Goal: Navigation & Orientation: Find specific page/section

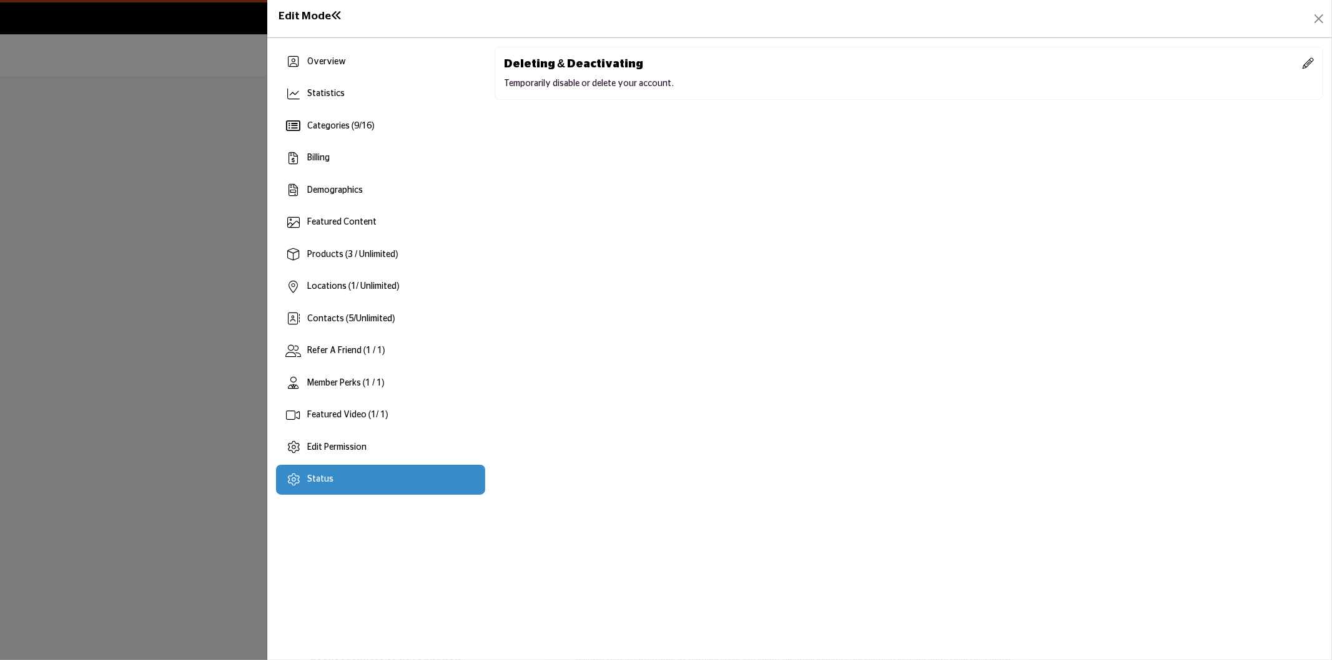
click at [147, 322] on div at bounding box center [666, 330] width 1332 height 660
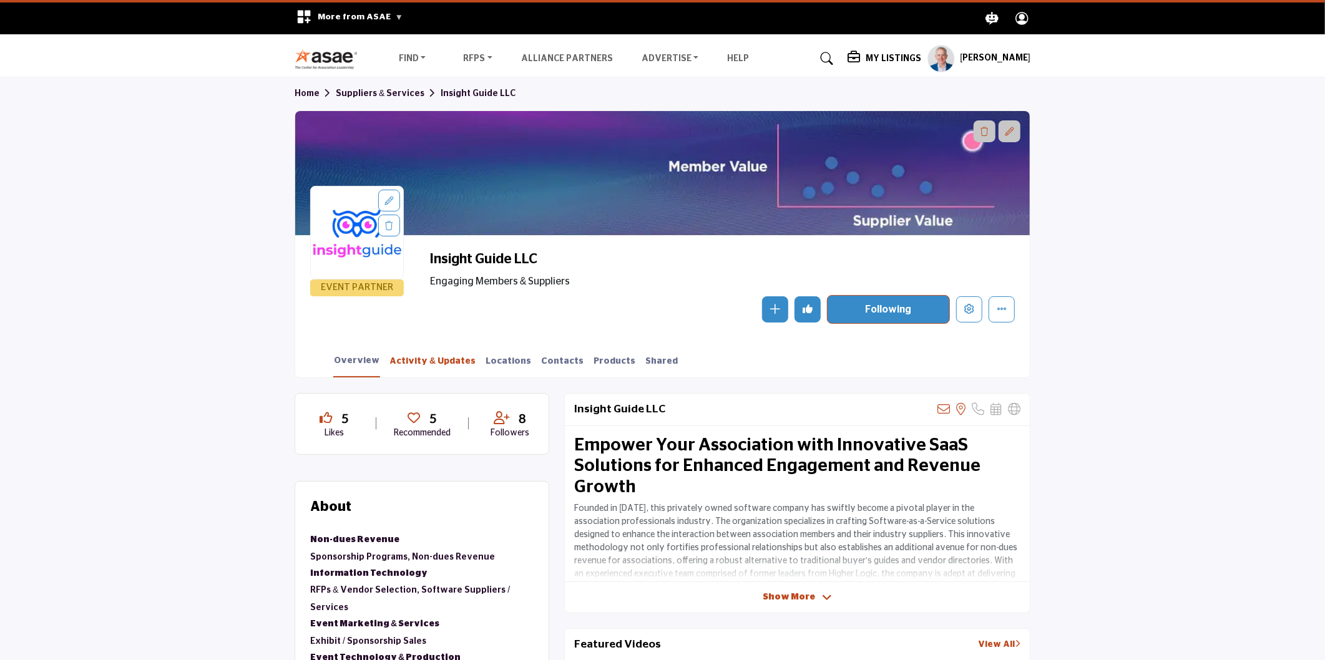
click at [405, 364] on link "Activity & Updates" at bounding box center [432, 366] width 87 height 22
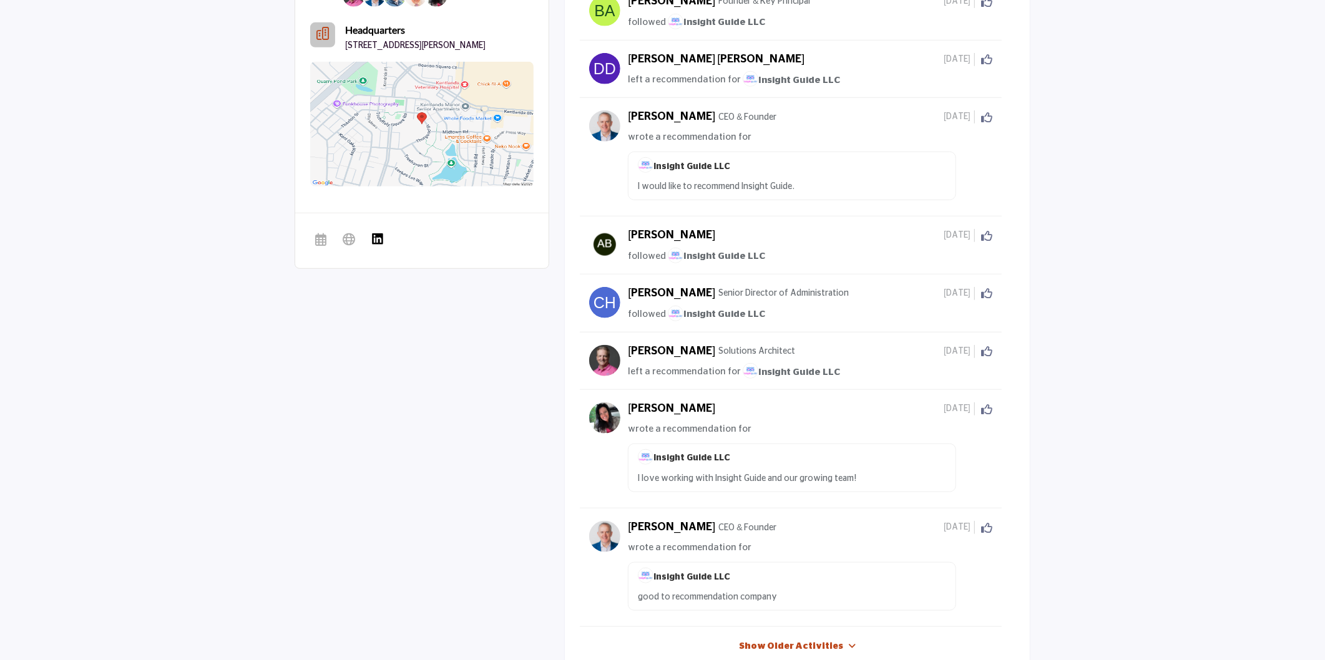
scroll to position [1010, 0]
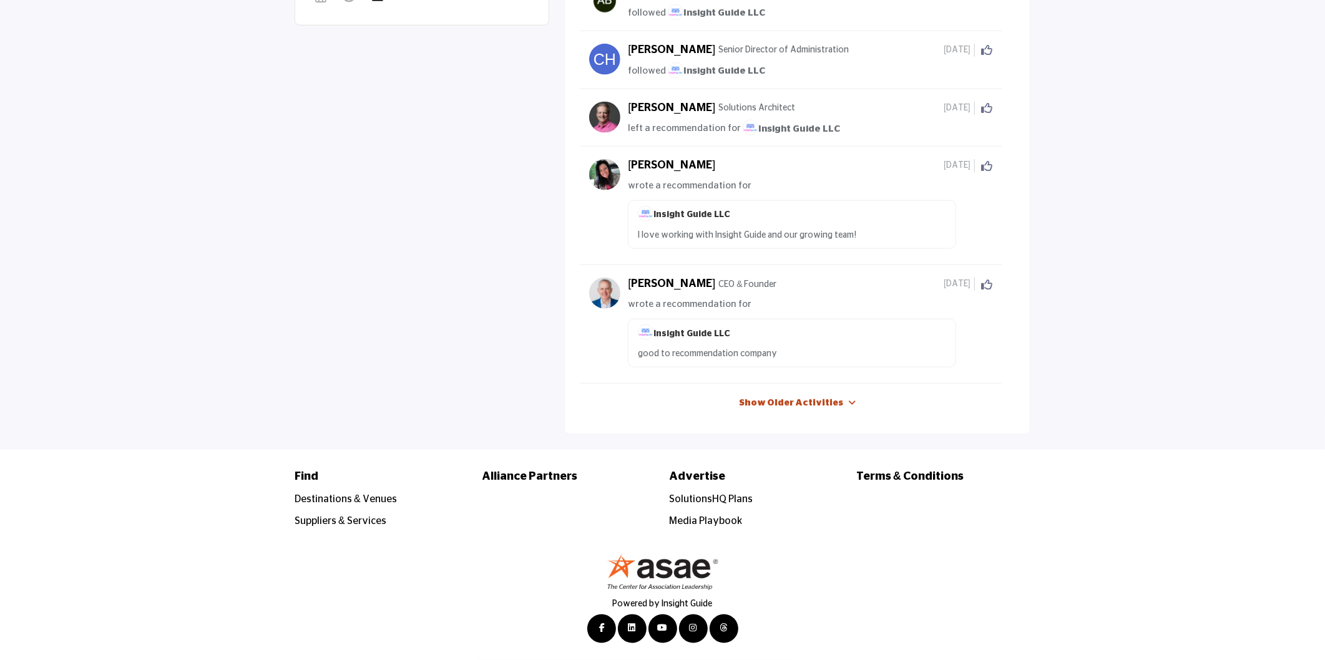
click at [800, 406] on link "Show Older Activities" at bounding box center [791, 404] width 104 height 12
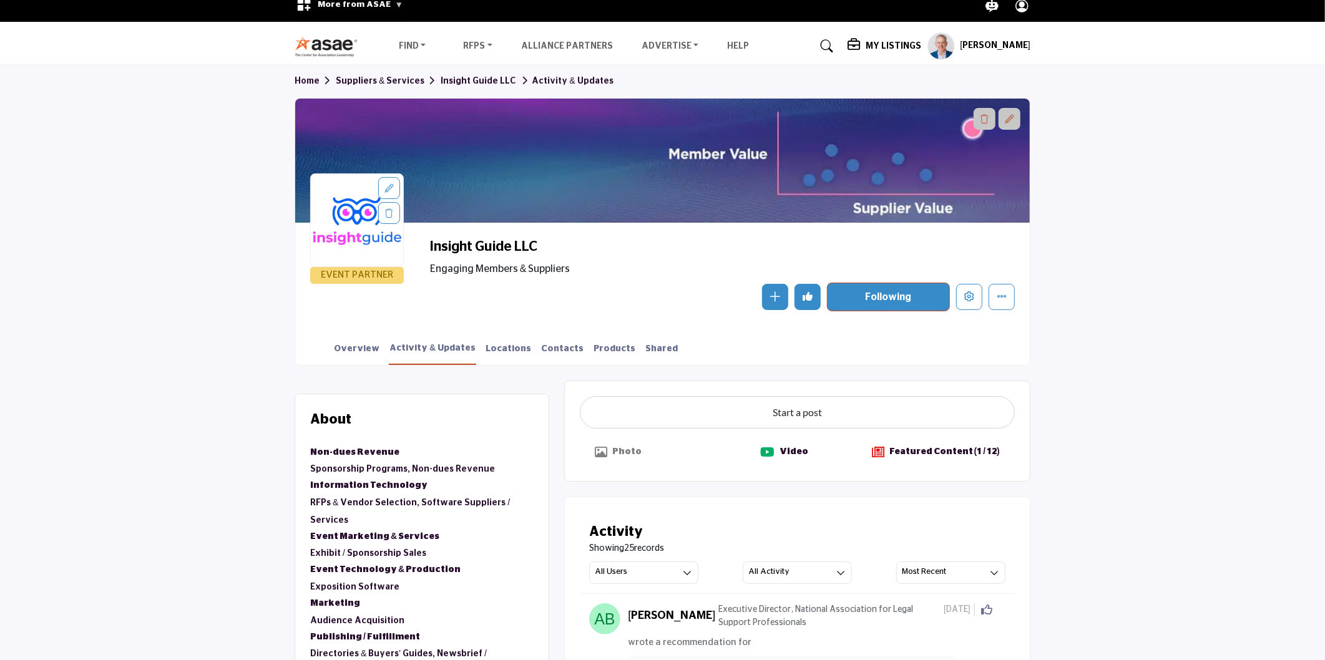
scroll to position [0, 0]
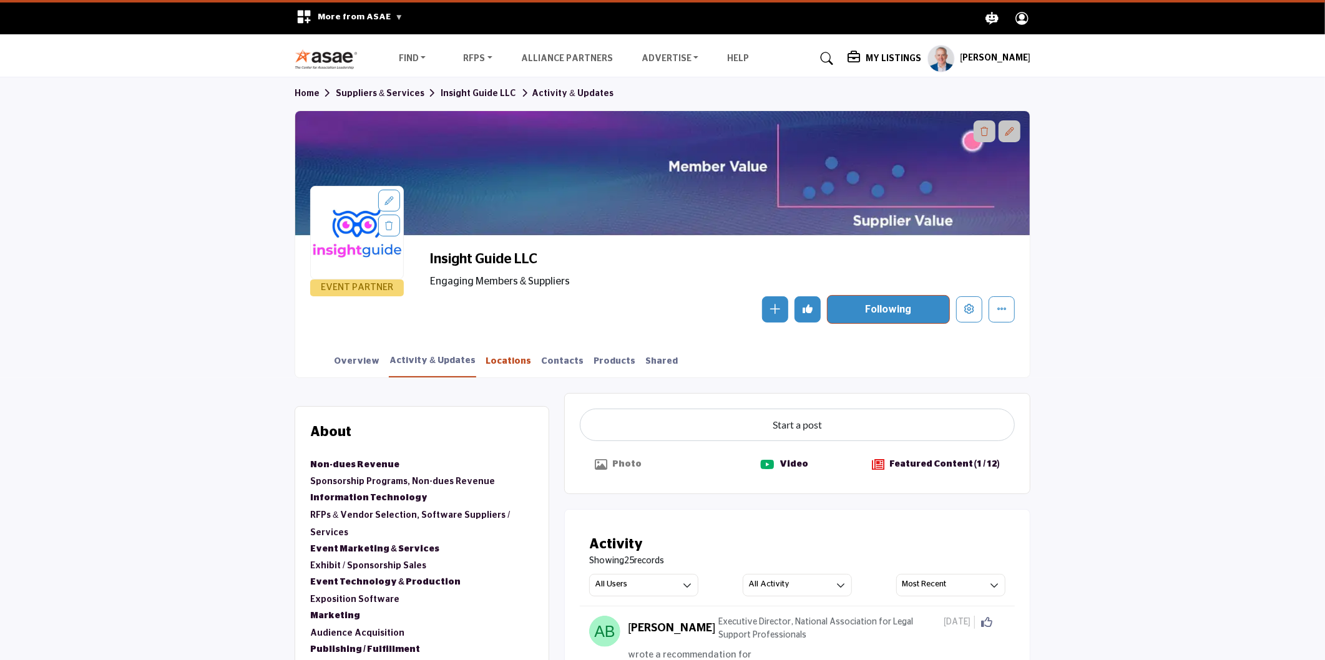
click at [485, 364] on link "Locations" at bounding box center [508, 366] width 47 height 22
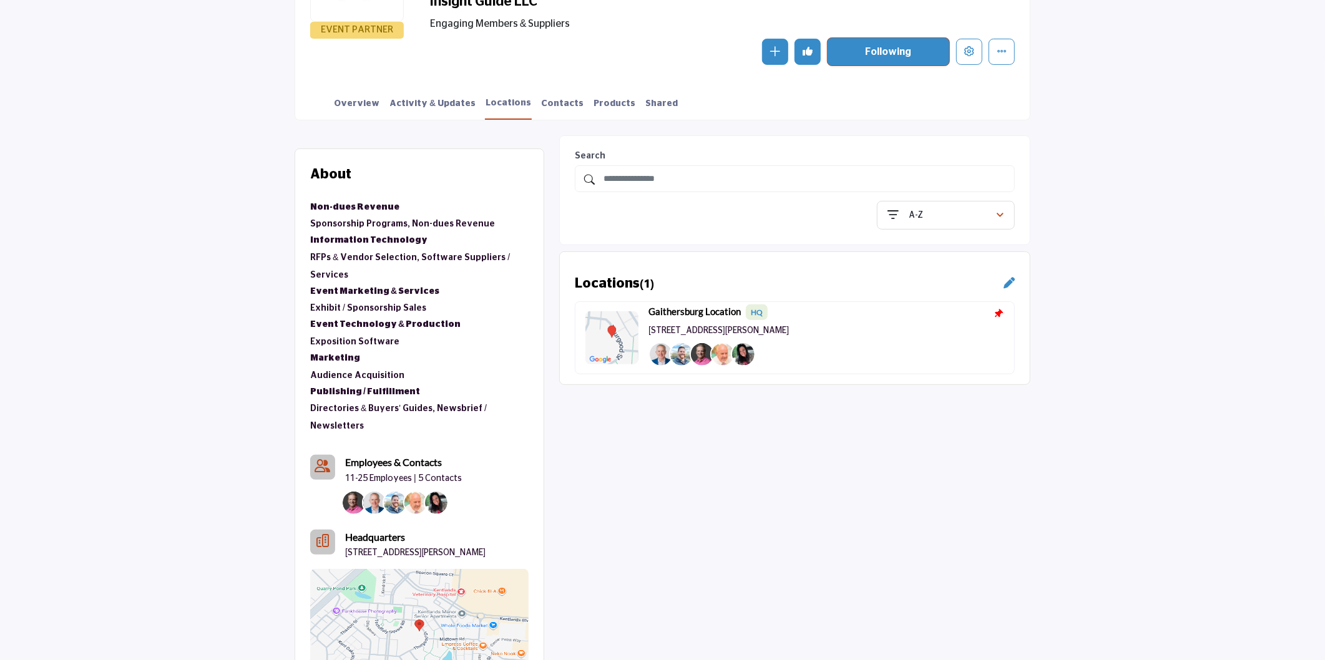
scroll to position [69, 0]
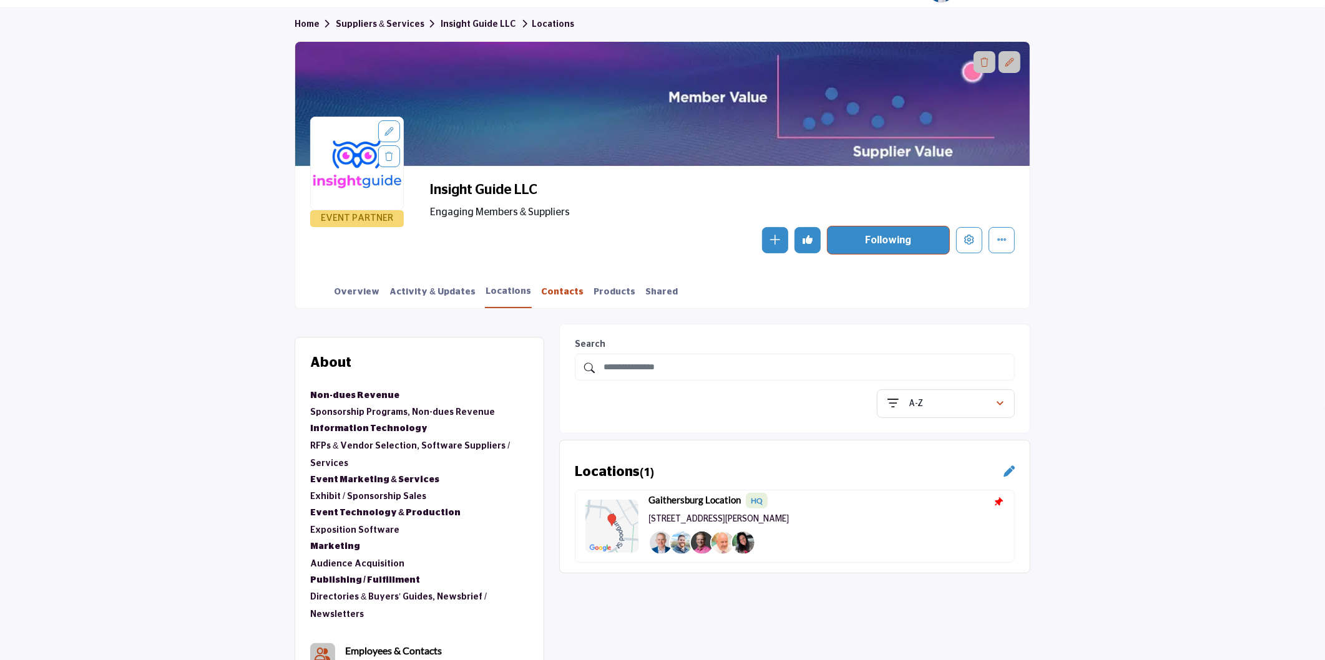
click at [541, 288] on link "Contacts" at bounding box center [563, 297] width 44 height 22
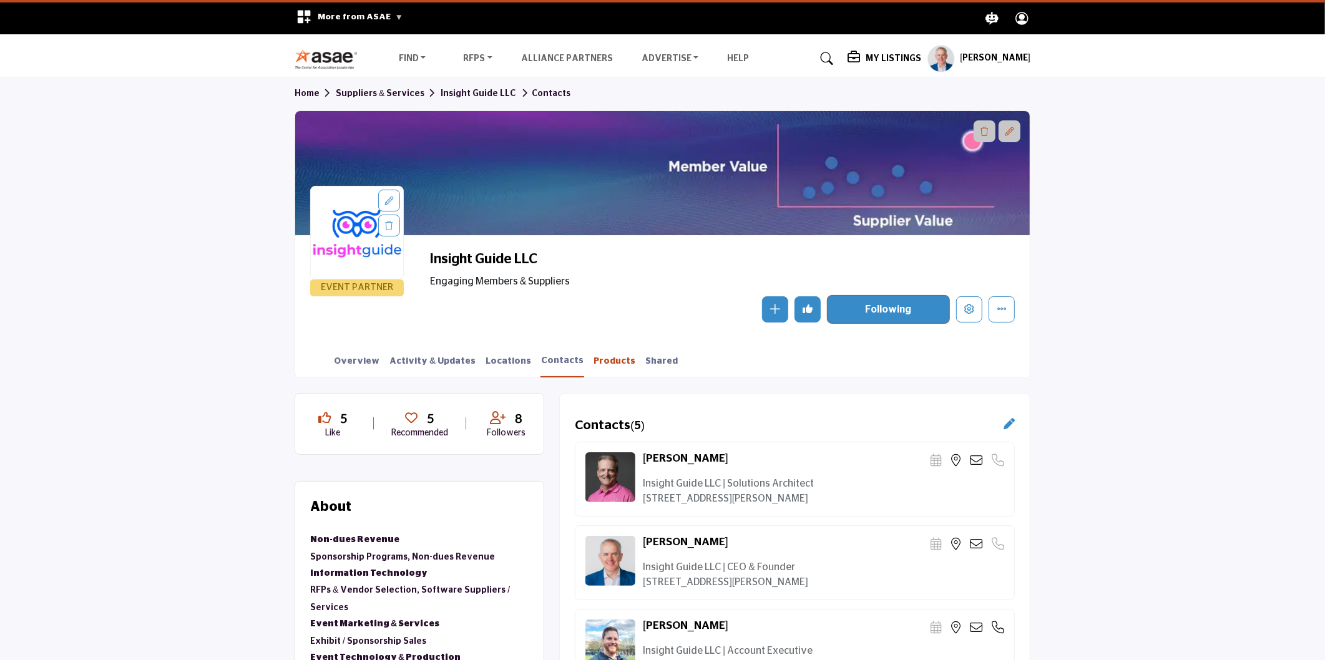
click at [593, 367] on link "Products" at bounding box center [614, 366] width 43 height 22
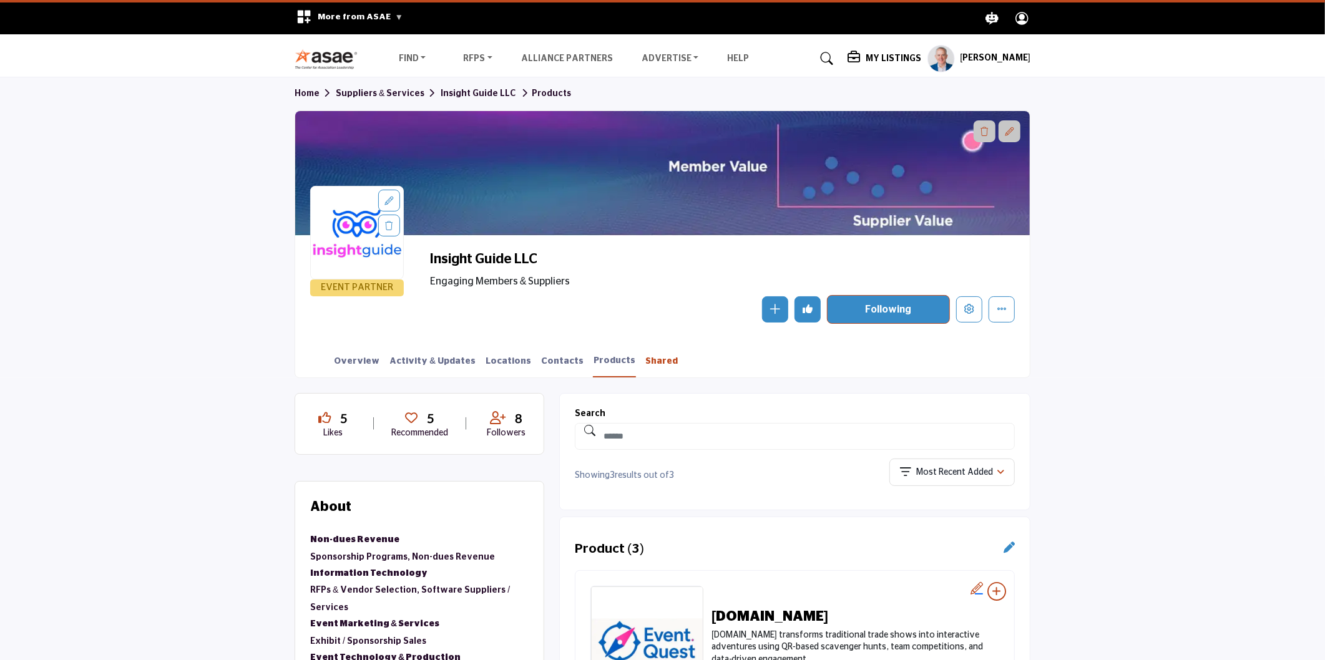
click at [645, 358] on link "Shared" at bounding box center [662, 366] width 34 height 22
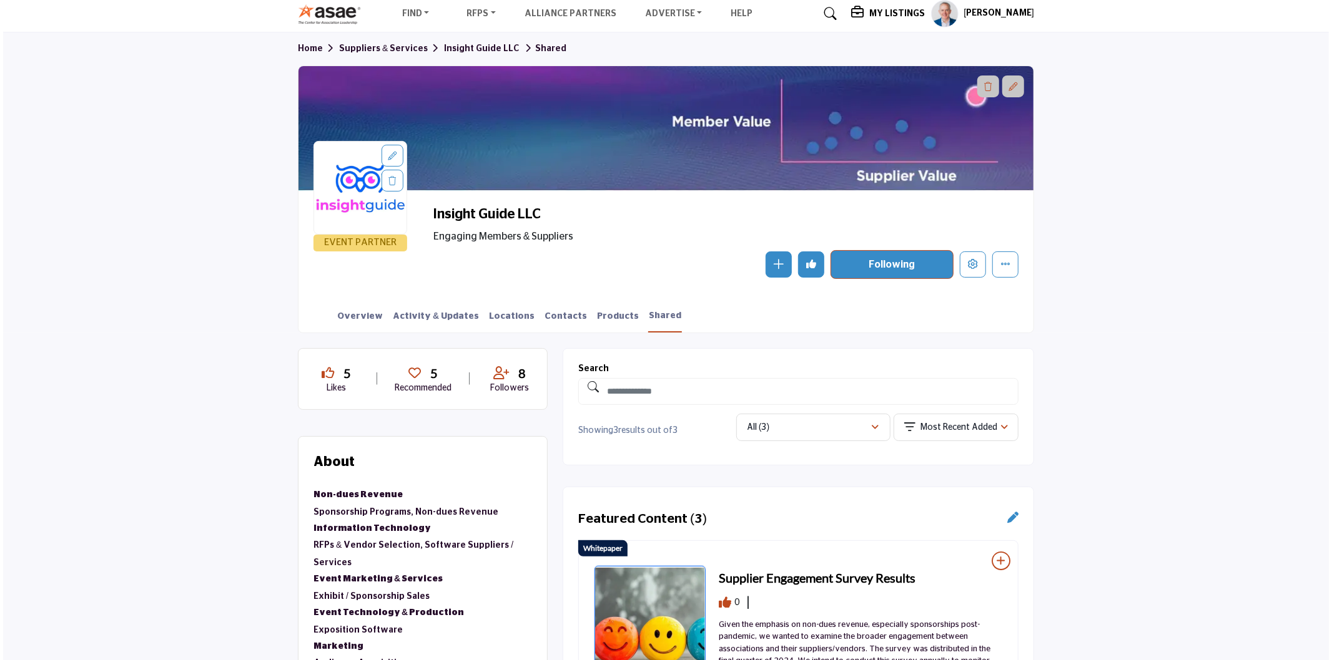
scroll to position [69, 0]
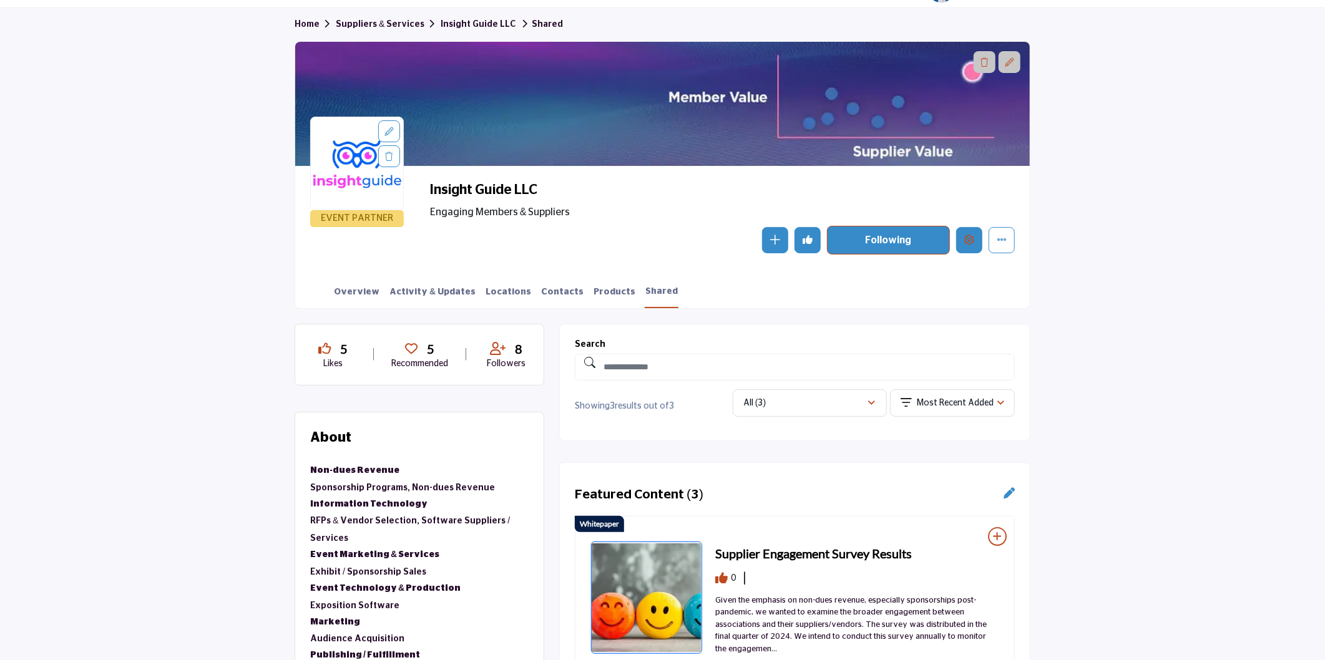
click at [969, 248] on button "Edit company" at bounding box center [969, 240] width 26 height 26
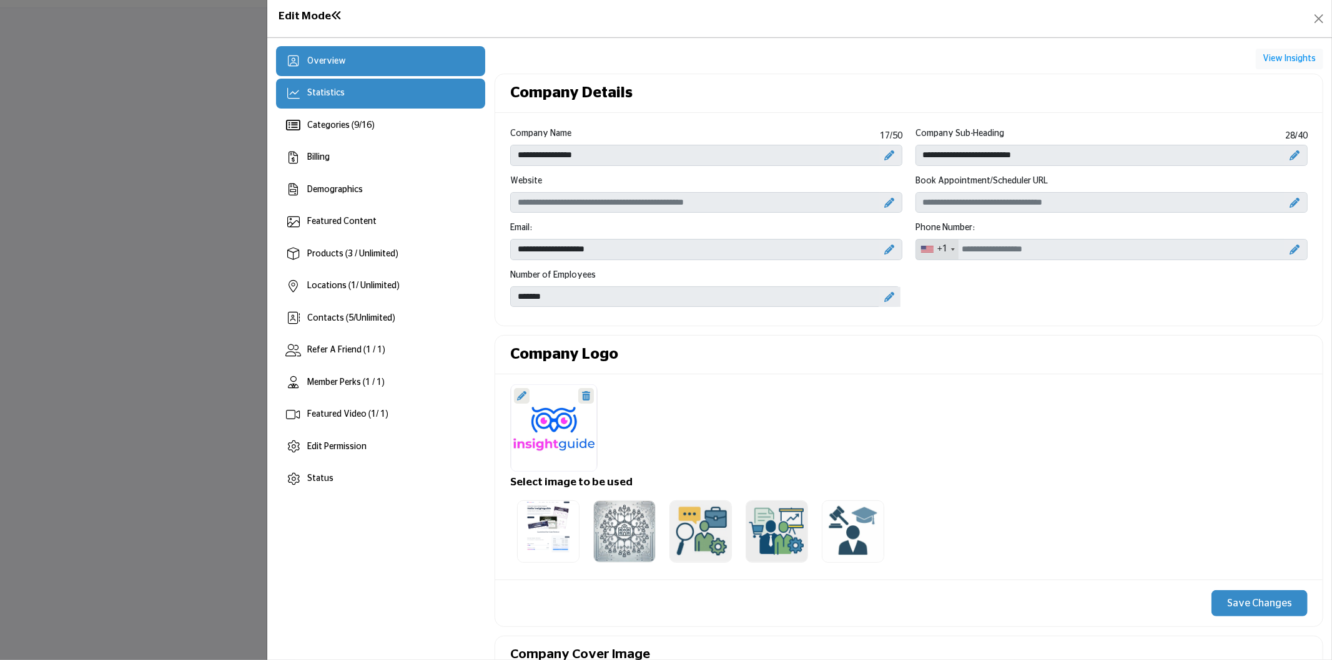
click at [368, 104] on div "Statistics" at bounding box center [380, 94] width 209 height 30
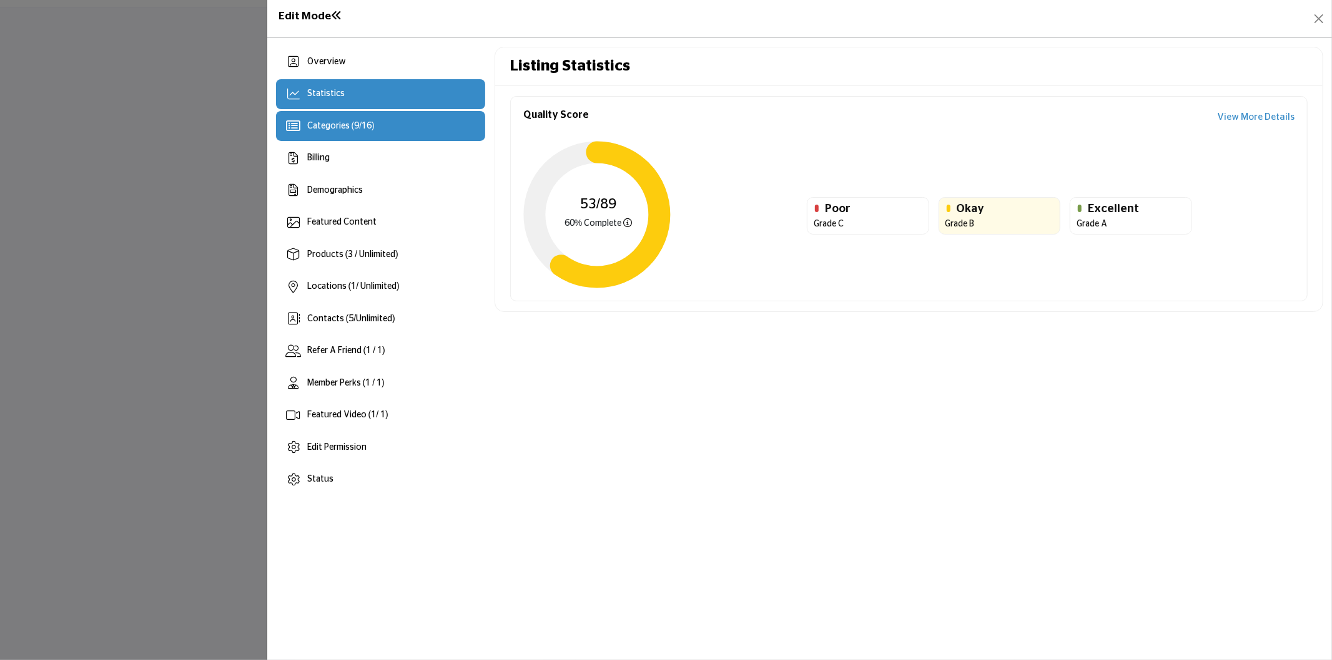
click at [398, 139] on div "Categories ( 9 / 16 )" at bounding box center [380, 126] width 209 height 30
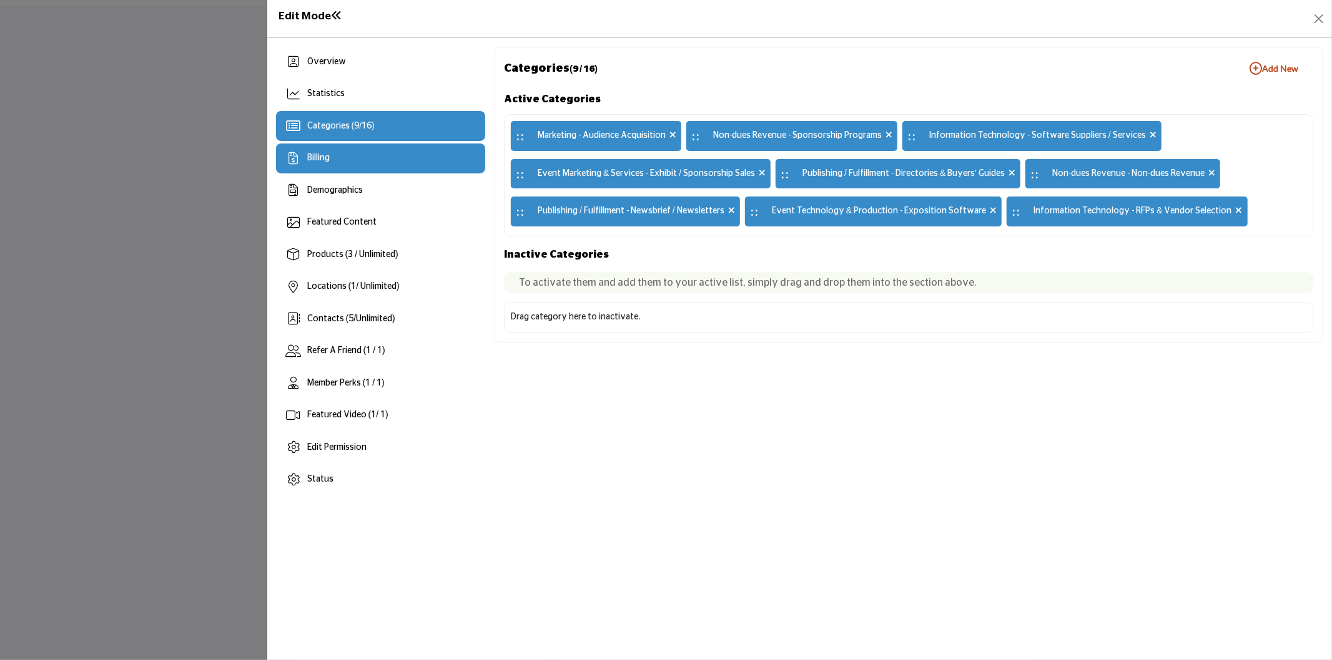
click at [390, 167] on div "Billing" at bounding box center [380, 159] width 209 height 30
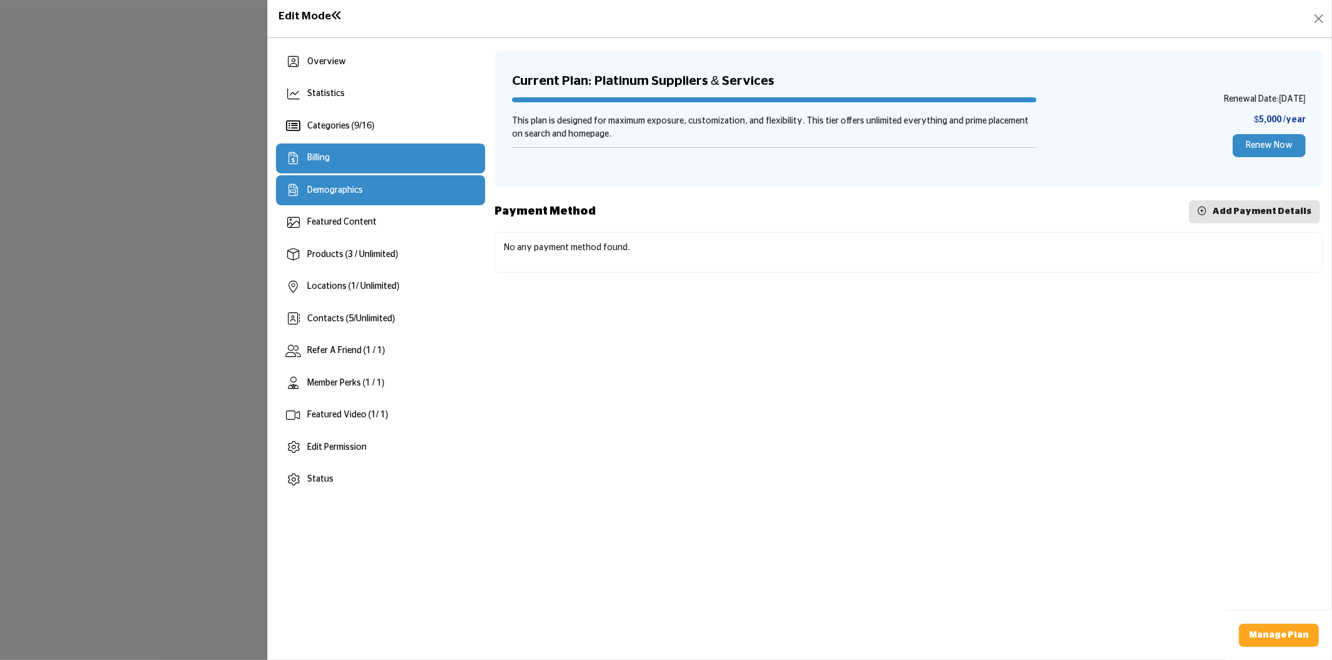
click at [408, 186] on div "Demographics" at bounding box center [380, 190] width 209 height 30
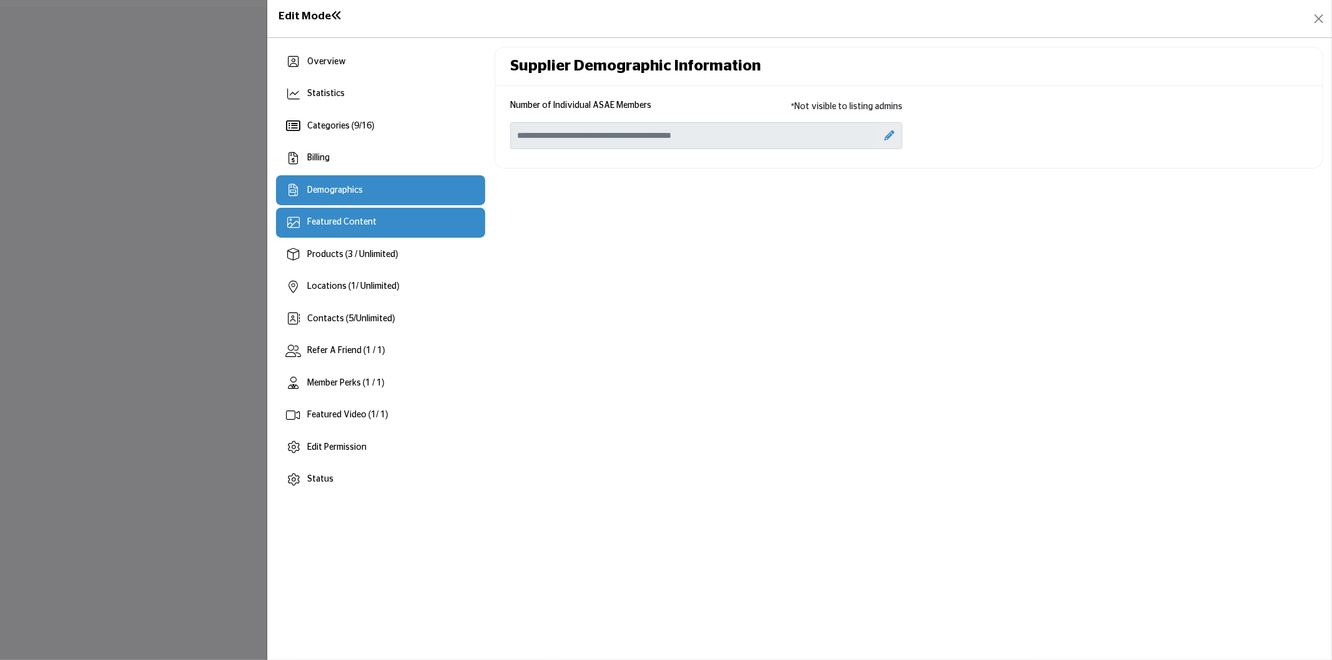
click at [363, 223] on span "Featured Content" at bounding box center [341, 222] width 69 height 9
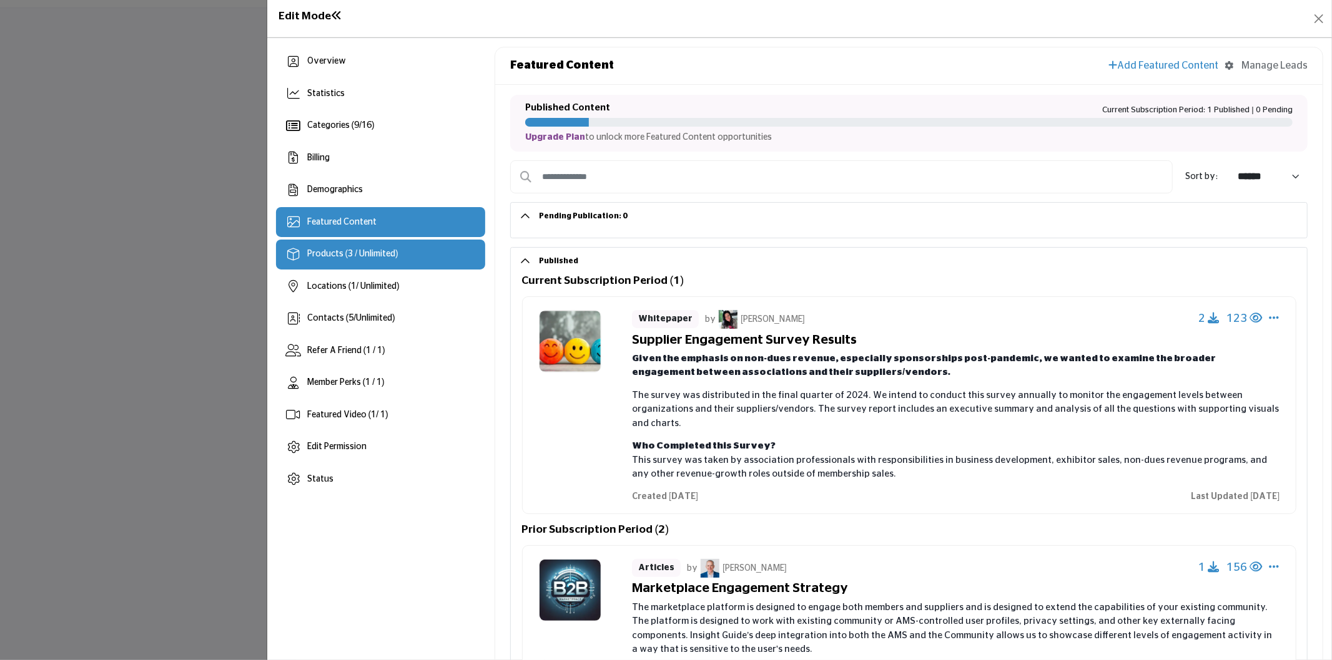
click at [383, 250] on span "Products (3 / Unlimited)" at bounding box center [352, 254] width 91 height 9
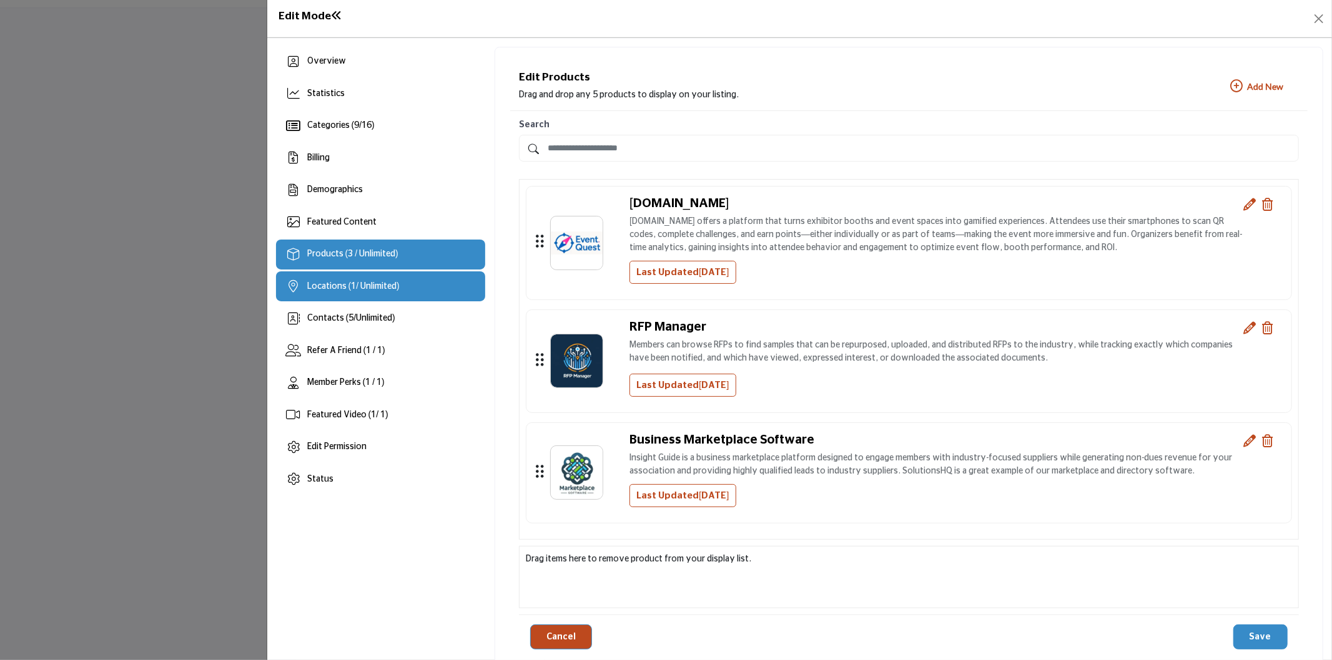
click at [398, 283] on span "Locations ( 1 / Unlimited)" at bounding box center [353, 286] width 92 height 9
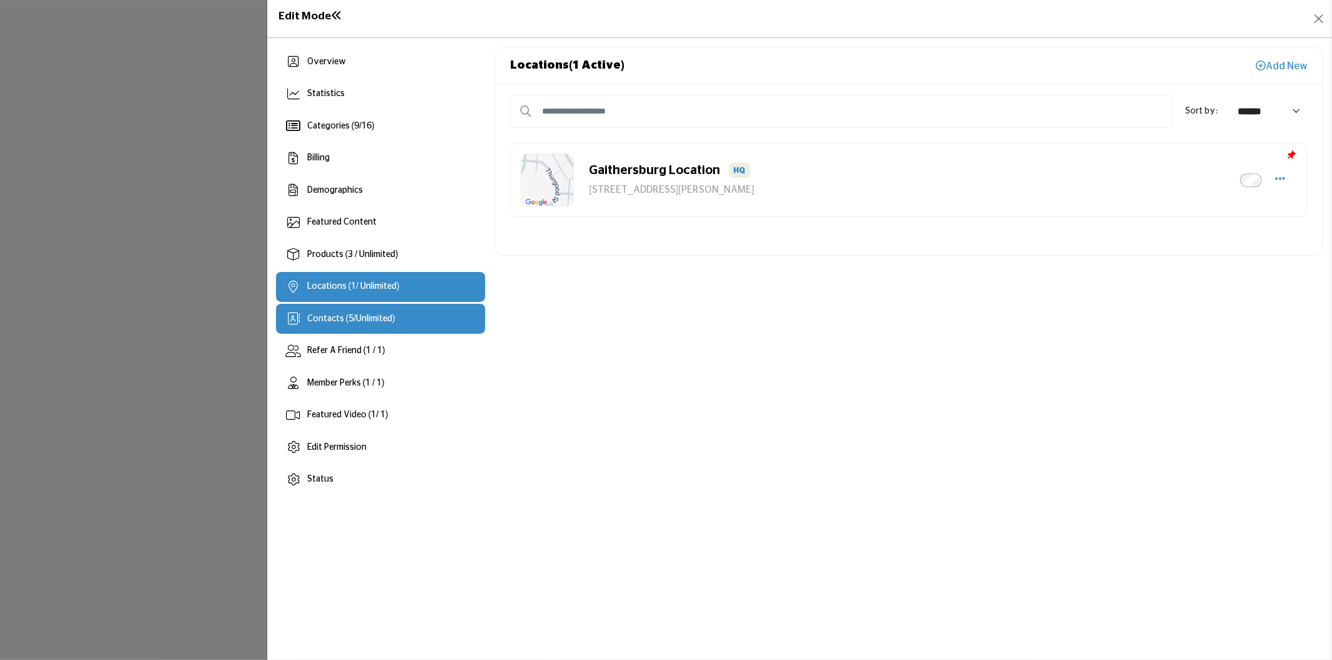
click at [354, 320] on span "Contacts ( 5 / Unlimited )" at bounding box center [351, 319] width 88 height 9
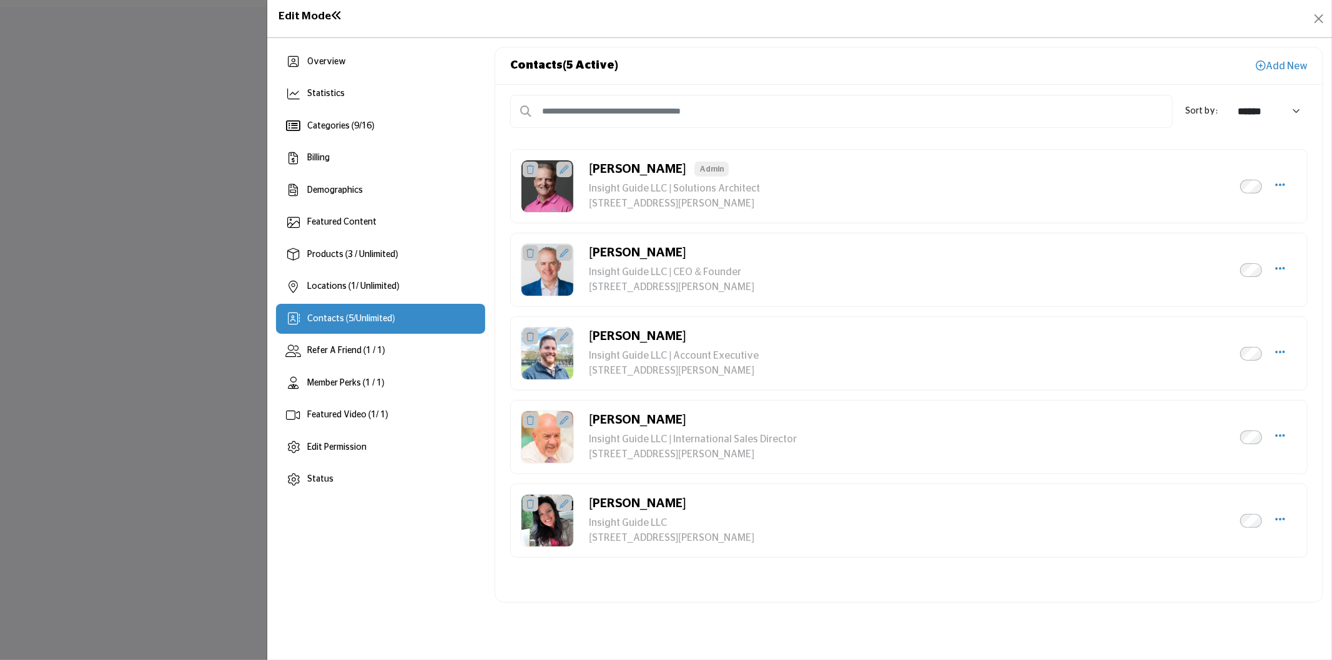
click at [1292, 65] on link "Add New" at bounding box center [1281, 66] width 52 height 10
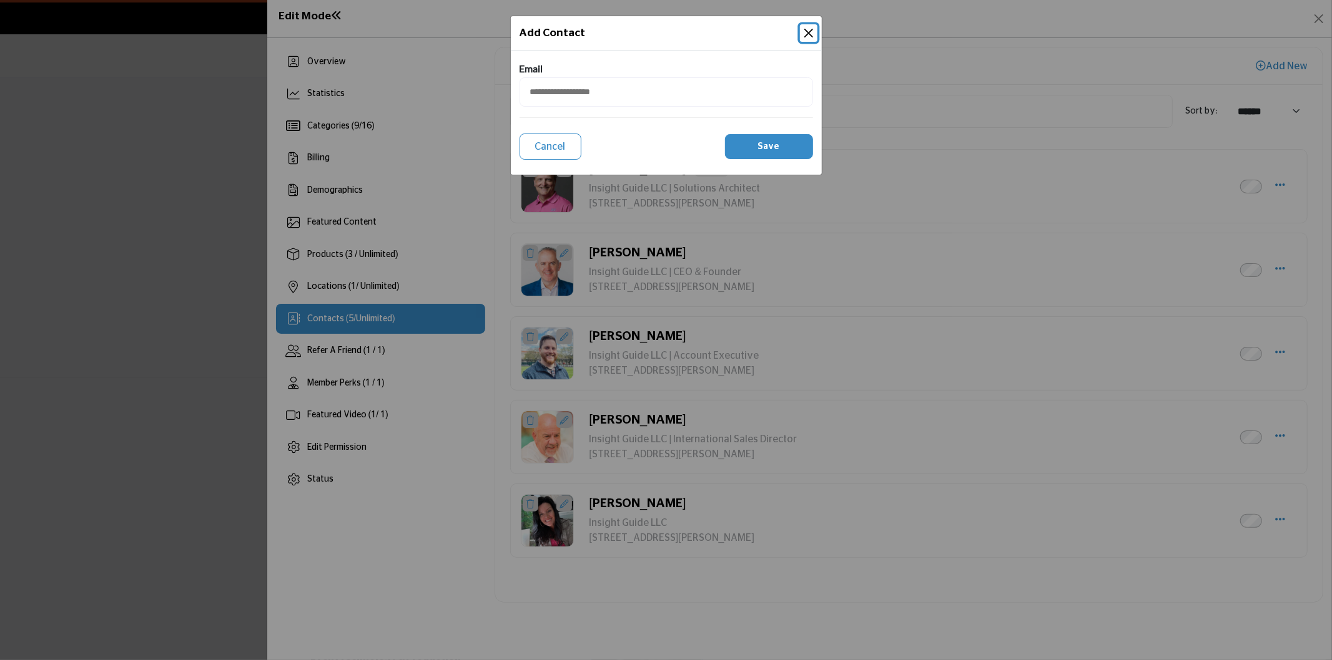
drag, startPoint x: 815, startPoint y: 37, endPoint x: 800, endPoint y: 36, distance: 14.4
click at [815, 36] on button "Close Modal" at bounding box center [808, 32] width 17 height 17
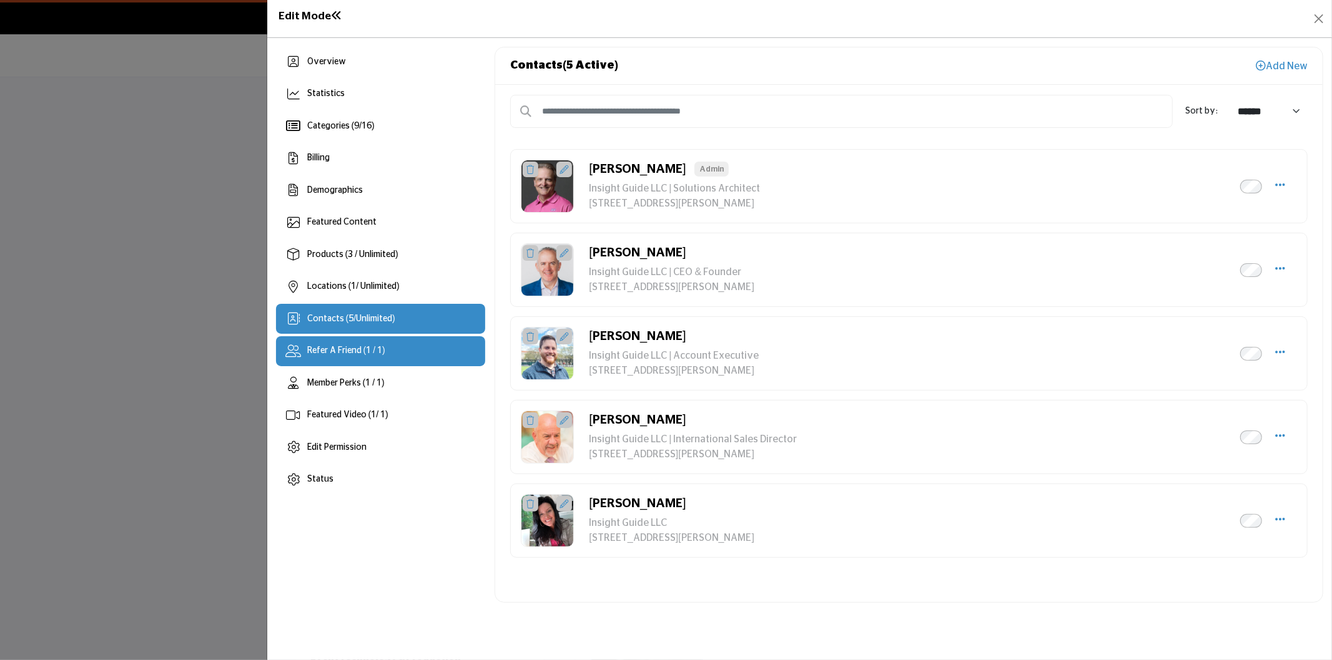
click at [387, 360] on div "Refer A Friend (1 / 1)" at bounding box center [380, 351] width 209 height 30
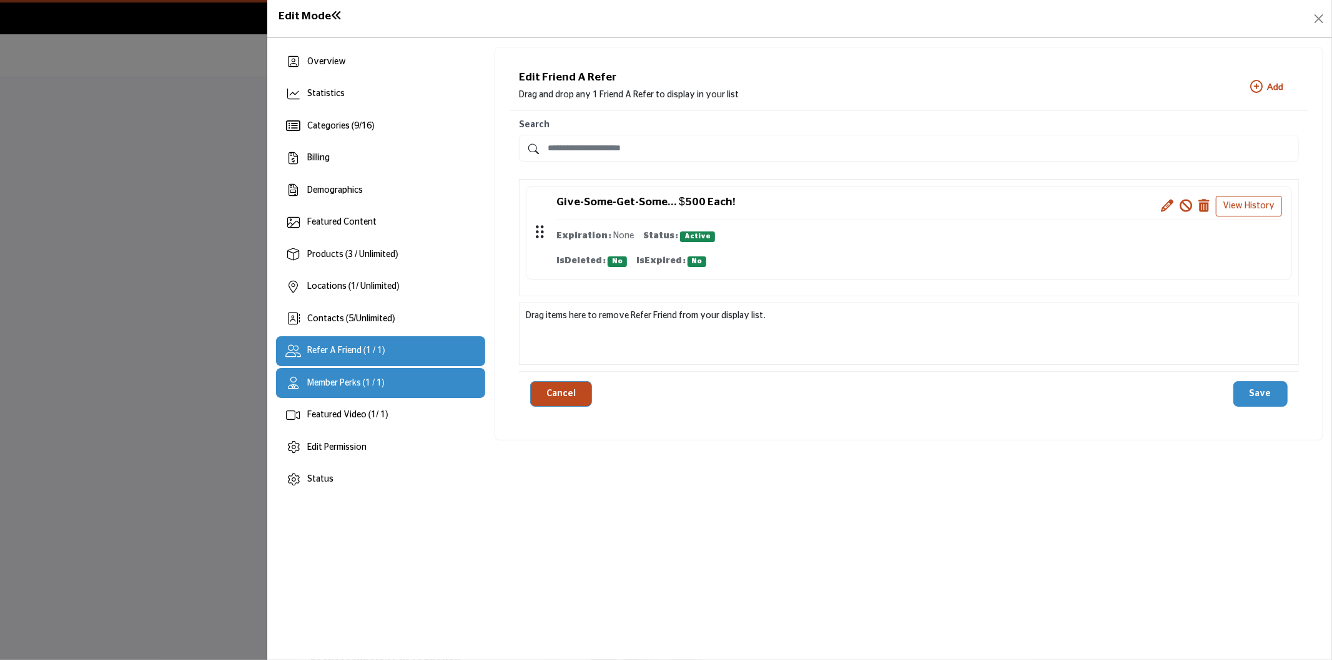
click at [356, 381] on span "Member Perks (1 / 1)" at bounding box center [345, 383] width 77 height 9
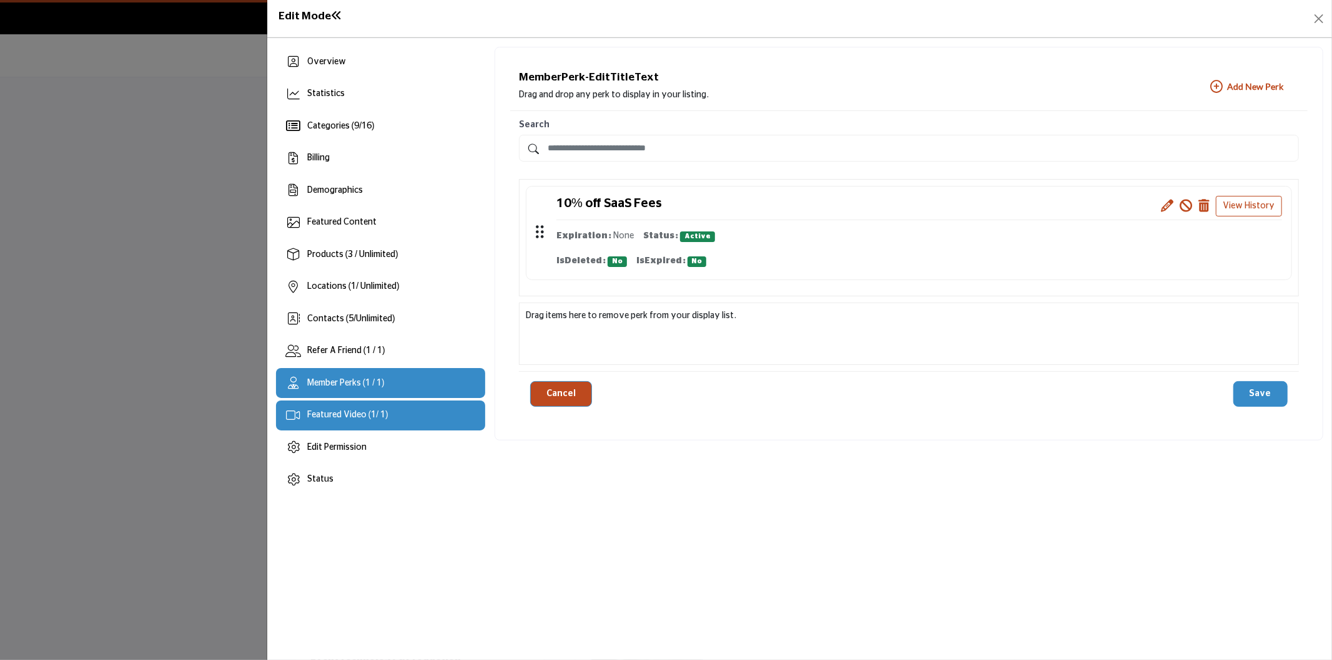
click at [376, 415] on span "Featured Video ( 1 / 1)" at bounding box center [347, 415] width 81 height 9
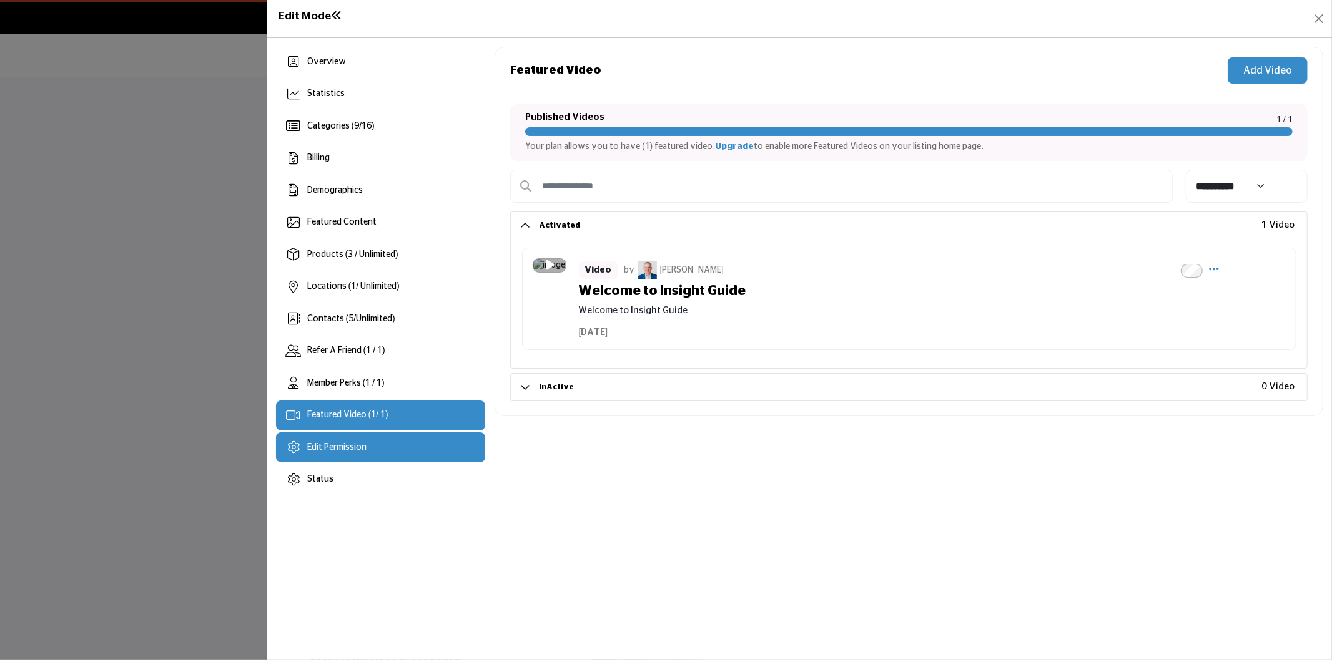
click at [346, 452] on div "Edit Permission" at bounding box center [336, 447] width 59 height 13
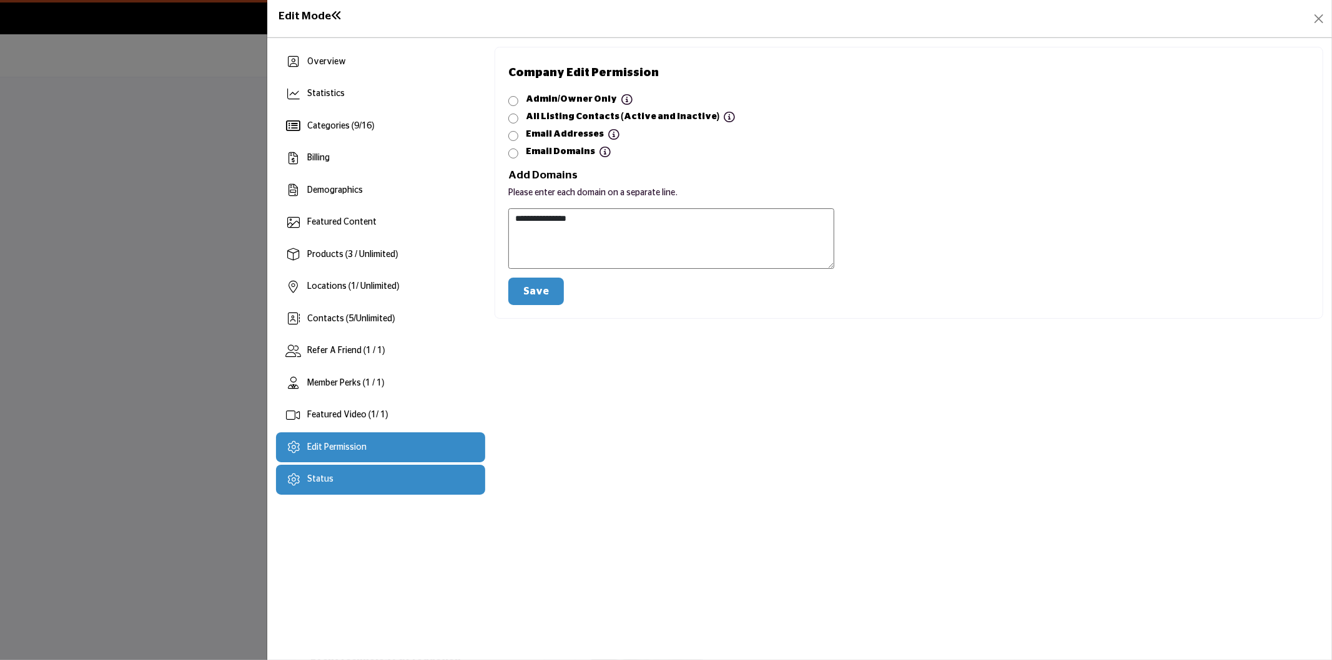
click at [307, 481] on span "Status" at bounding box center [320, 479] width 26 height 9
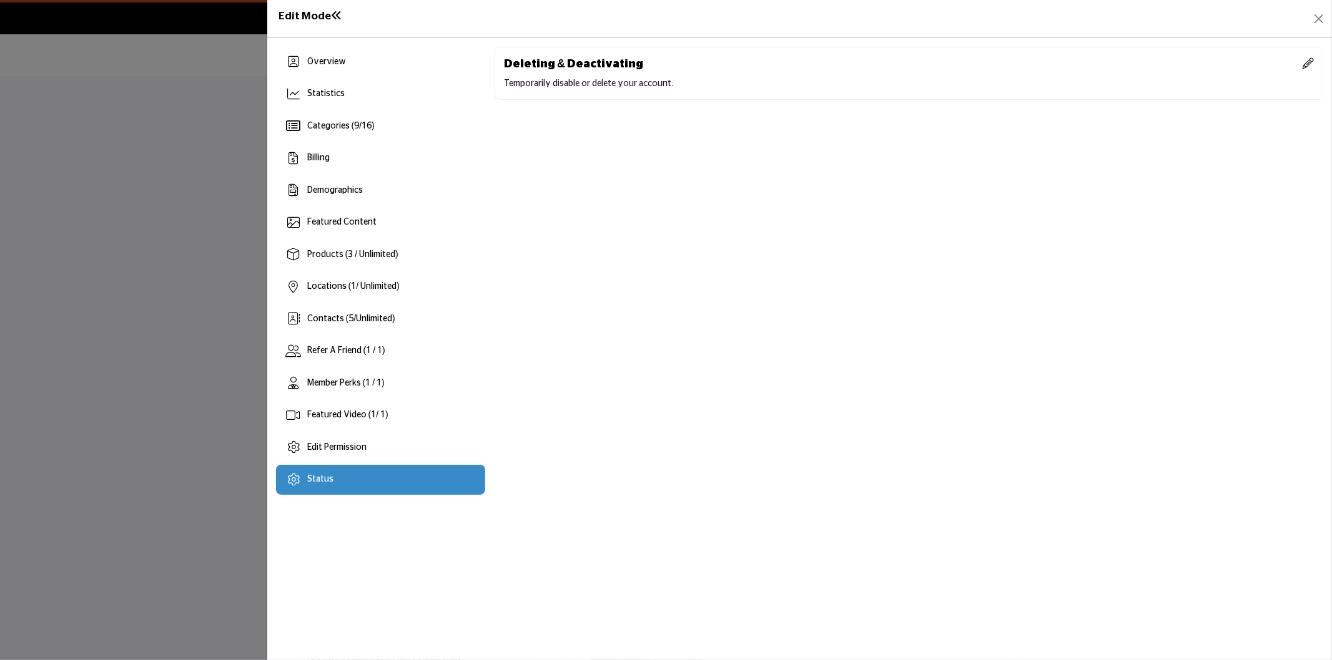
click at [94, 340] on div at bounding box center [666, 330] width 1332 height 660
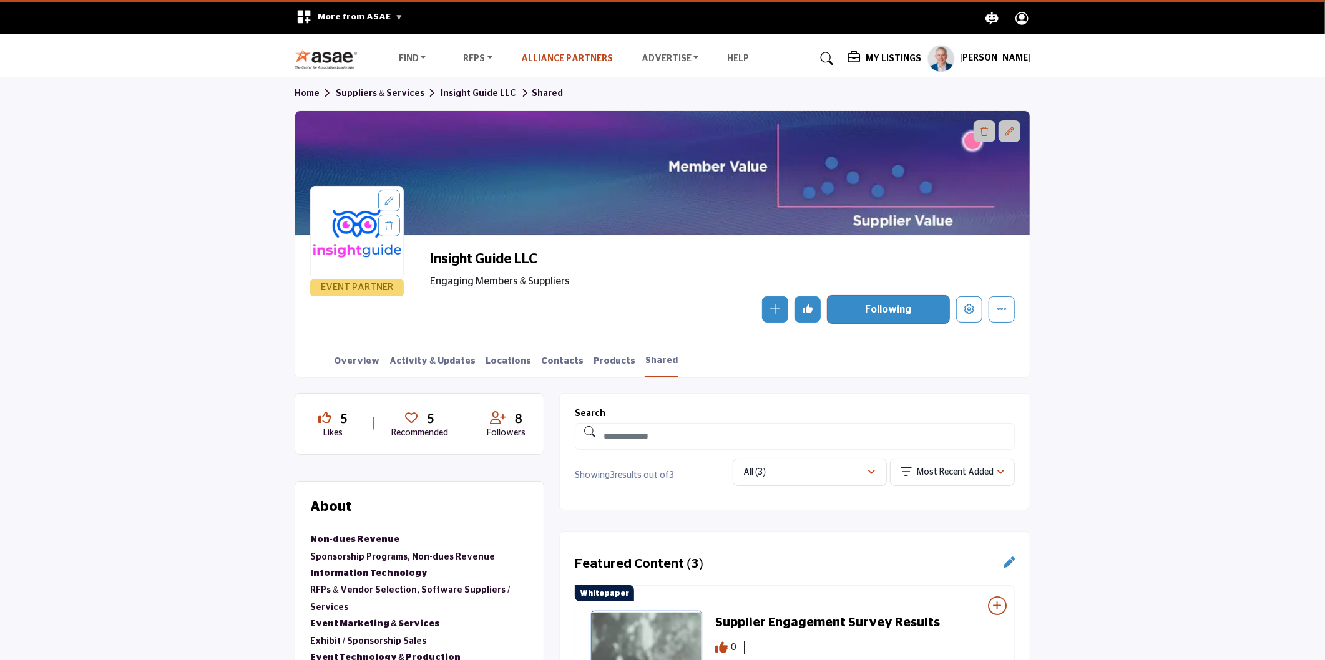
click at [539, 56] on link "Alliance Partners" at bounding box center [567, 58] width 92 height 9
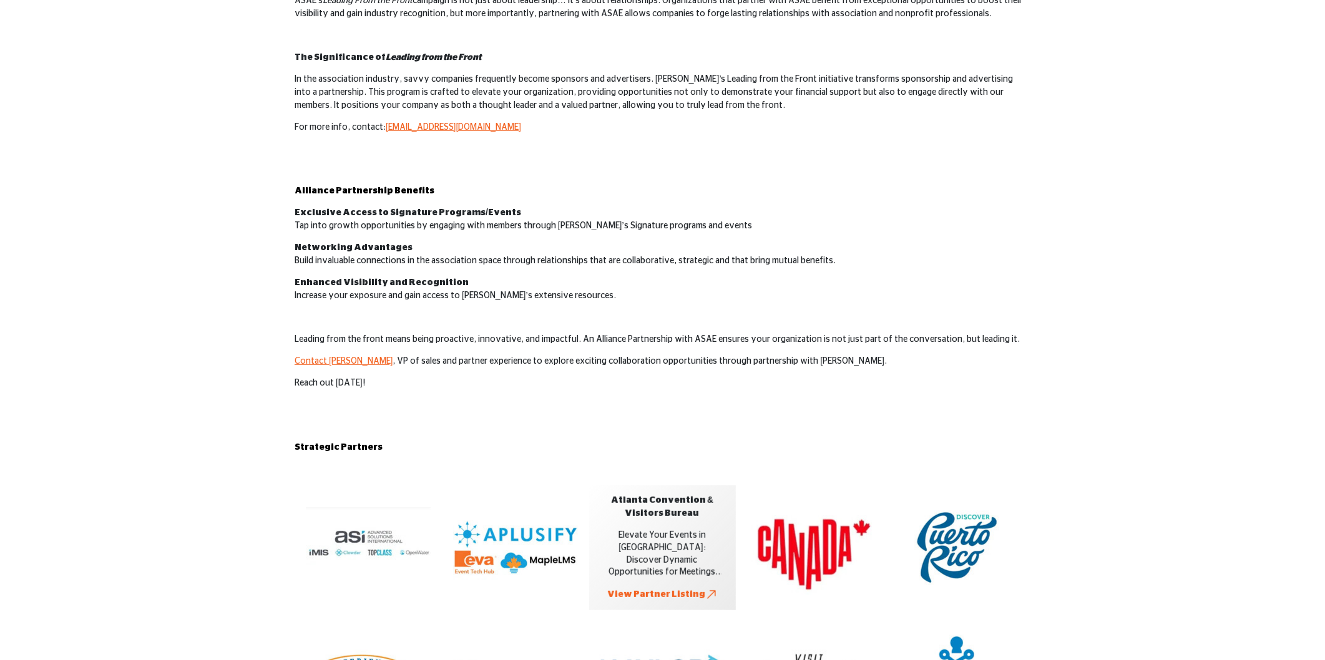
scroll to position [208, 0]
